Goal: Task Accomplishment & Management: Manage account settings

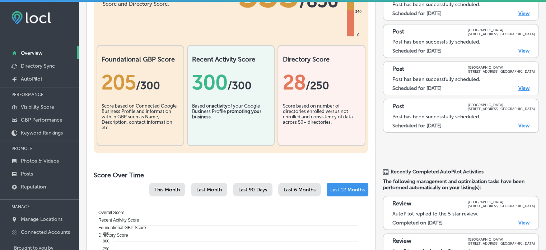
scroll to position [130, 0]
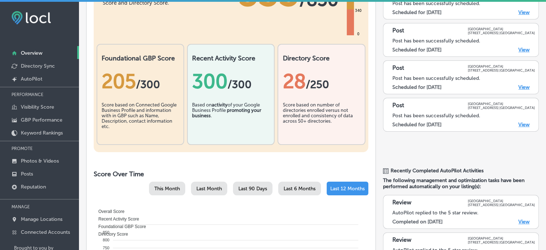
click at [305, 135] on div "Score based on number of directories enrolled versus not enrolled and consisten…" at bounding box center [322, 120] width 78 height 36
click at [304, 122] on div "Score based on number of directories enrolled versus not enrolled and consisten…" at bounding box center [322, 120] width 78 height 36
click at [142, 106] on div "Score based on Connected Google Business Profile and information with in GBP su…" at bounding box center [141, 120] width 78 height 36
click at [38, 107] on p "Visibility Score" at bounding box center [37, 107] width 33 height 6
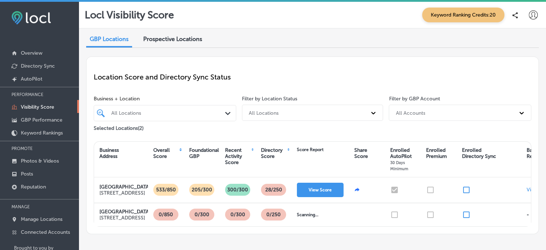
scroll to position [27, 0]
click at [25, 169] on link "Posts" at bounding box center [39, 173] width 79 height 13
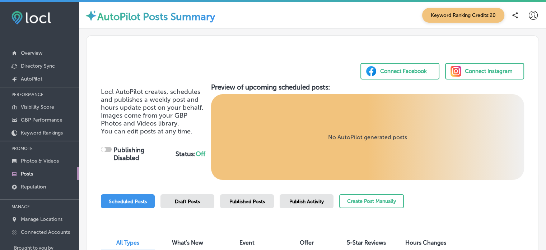
checkbox input "true"
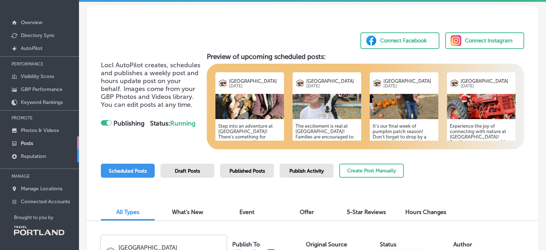
click at [78, 153] on link "Reputation" at bounding box center [39, 155] width 79 height 13
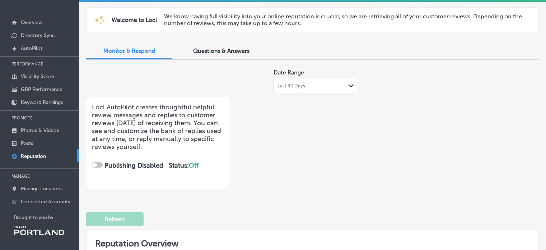
checkbox input "true"
